Goal: Information Seeking & Learning: Learn about a topic

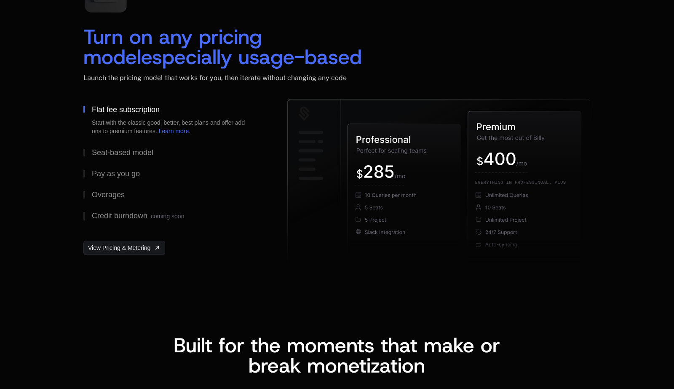
scroll to position [1279, 0]
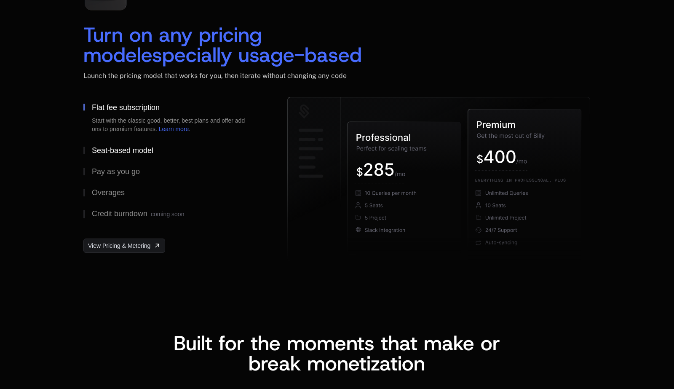
click at [84, 152] on div at bounding box center [84, 151] width 2 height 8
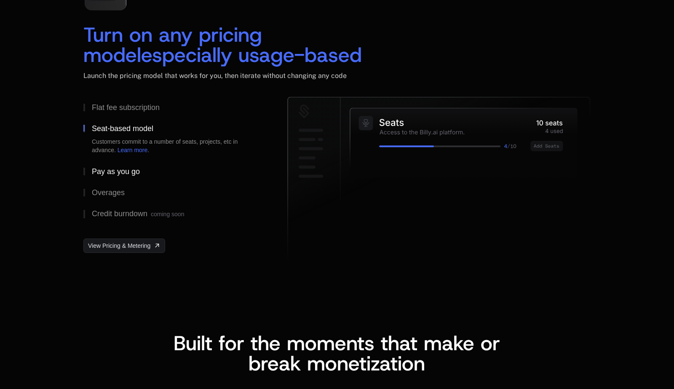
click at [86, 174] on button "Pay as you go" at bounding box center [171, 171] width 177 height 21
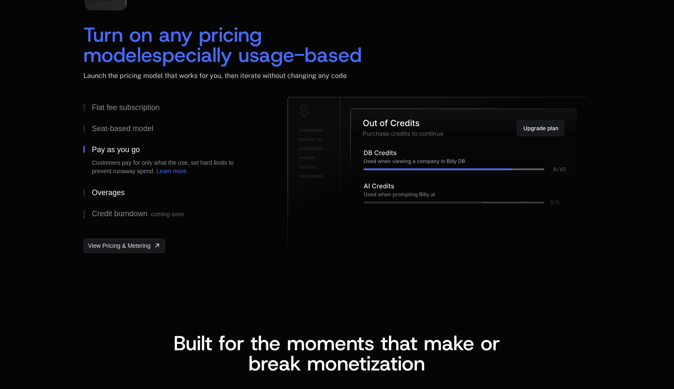
click at [87, 190] on button "Overages" at bounding box center [171, 192] width 177 height 21
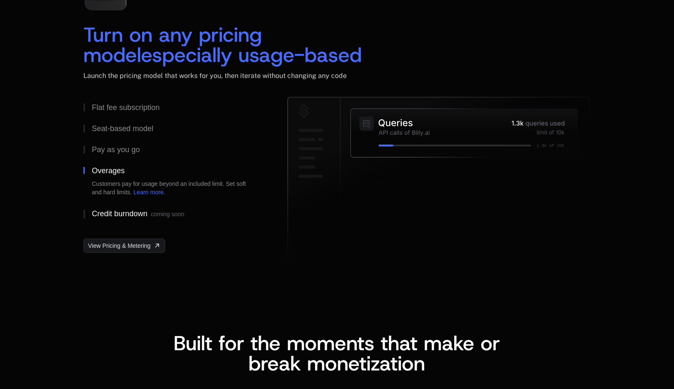
click at [88, 214] on button "Credit burndown coming soon" at bounding box center [171, 214] width 177 height 22
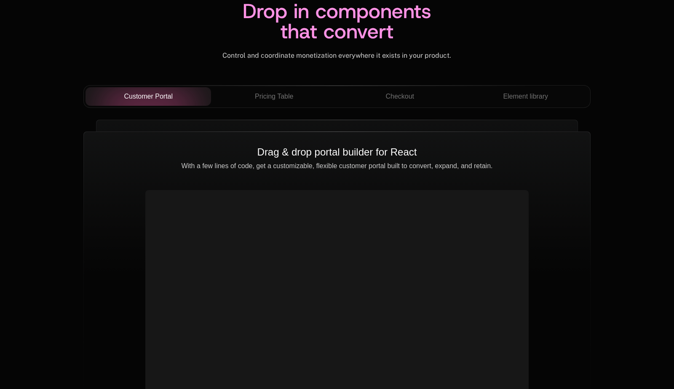
scroll to position [2975, 0]
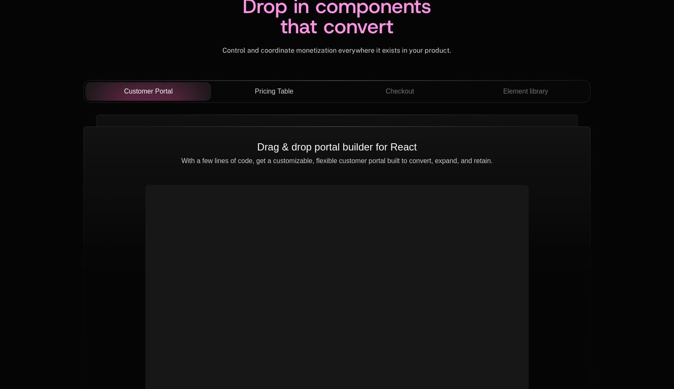
click at [259, 99] on button "Pricing Table" at bounding box center [274, 91] width 126 height 19
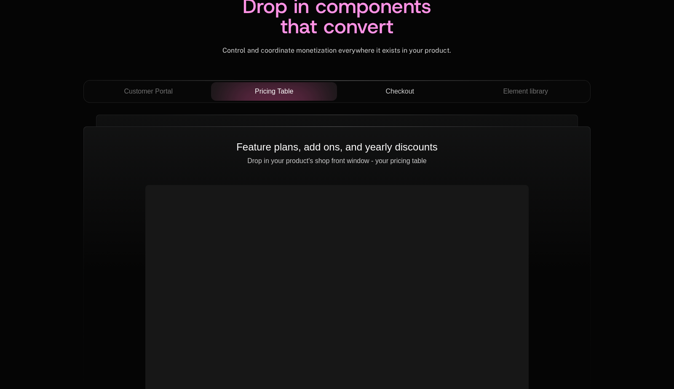
click at [388, 89] on span "Checkout" at bounding box center [400, 91] width 29 height 10
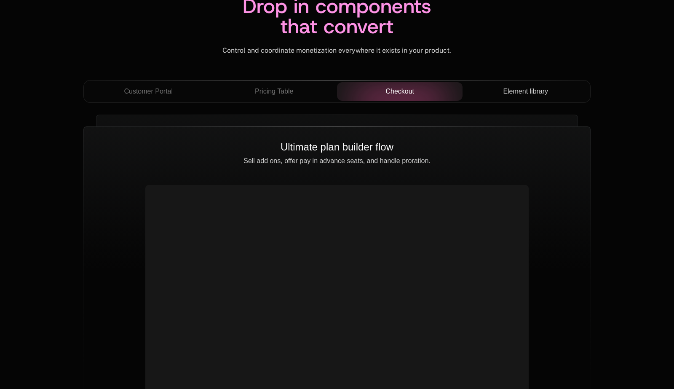
click at [497, 97] on button "Element library" at bounding box center [526, 91] width 126 height 19
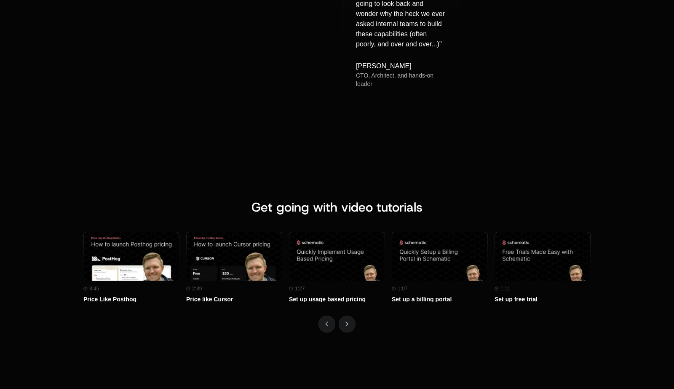
scroll to position [3599, 0]
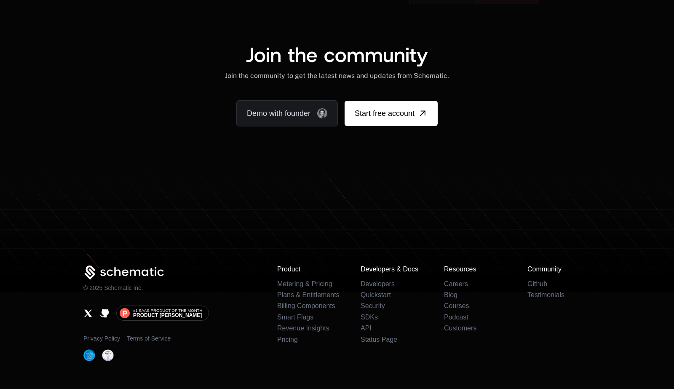
scroll to position [5227, 0]
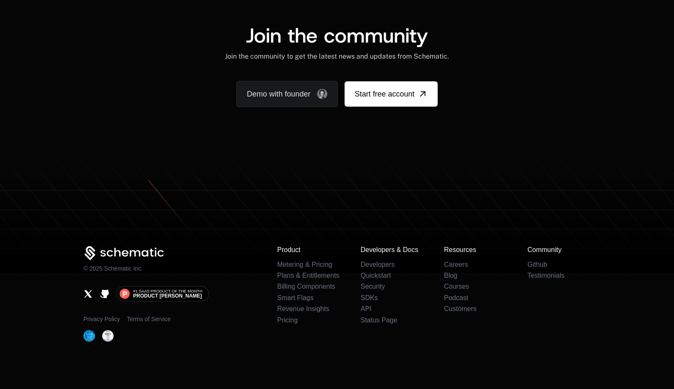
scroll to position [5176, 0]
